Goal: Navigation & Orientation: Understand site structure

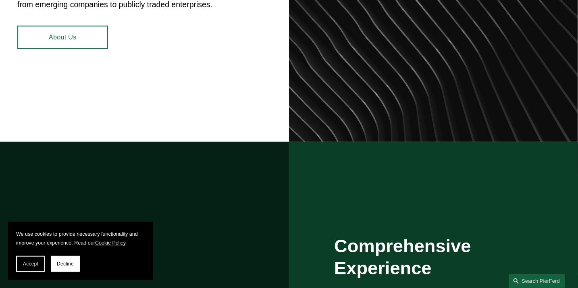
scroll to position [443, 0]
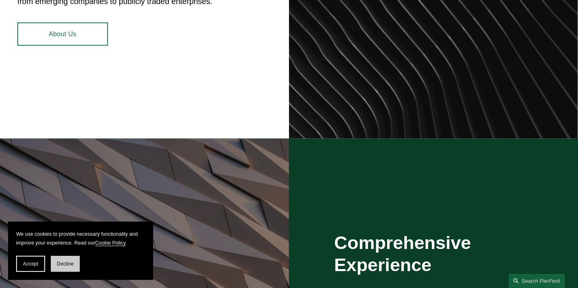
click at [71, 259] on button "Decline" at bounding box center [65, 264] width 29 height 16
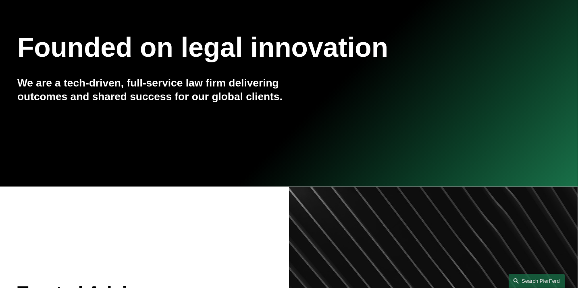
scroll to position [40, 0]
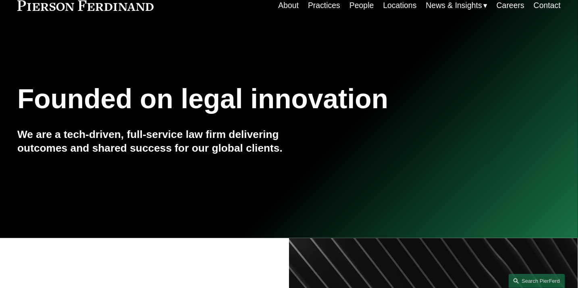
click at [324, 7] on link "Practices" at bounding box center [324, 6] width 32 height 16
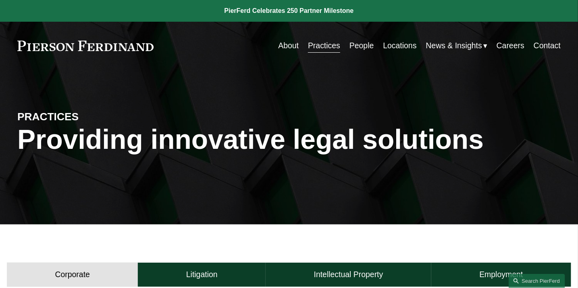
click at [361, 46] on link "People" at bounding box center [361, 46] width 25 height 16
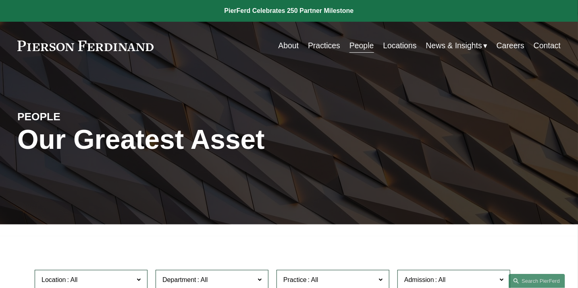
click at [309, 43] on link "Practices" at bounding box center [324, 46] width 32 height 16
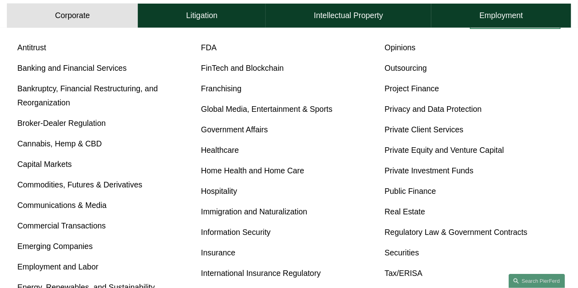
scroll to position [322, 0]
